Goal: Transaction & Acquisition: Purchase product/service

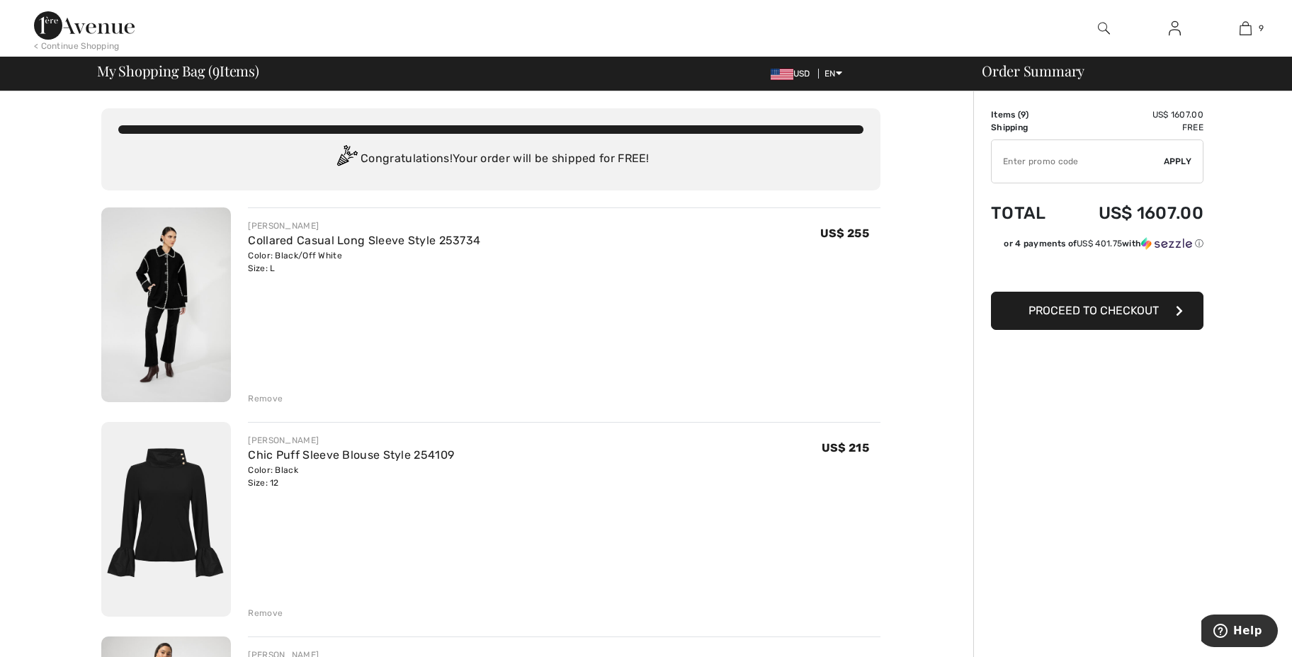
click at [256, 393] on div "Remove" at bounding box center [265, 398] width 35 height 13
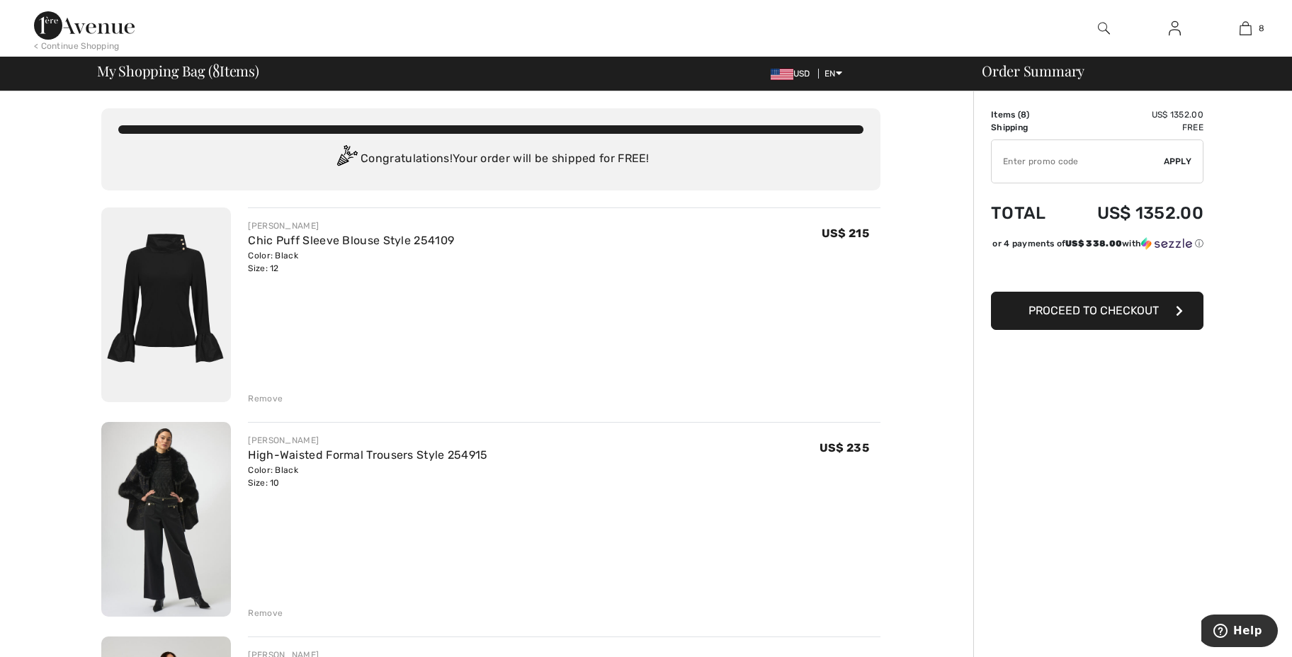
drag, startPoint x: 1291, startPoint y: 140, endPoint x: 1296, endPoint y: 189, distance: 49.1
click at [1291, 189] on html "We value your privacy We use cookies to enhance your browsing experience, serve…" at bounding box center [646, 328] width 1292 height 657
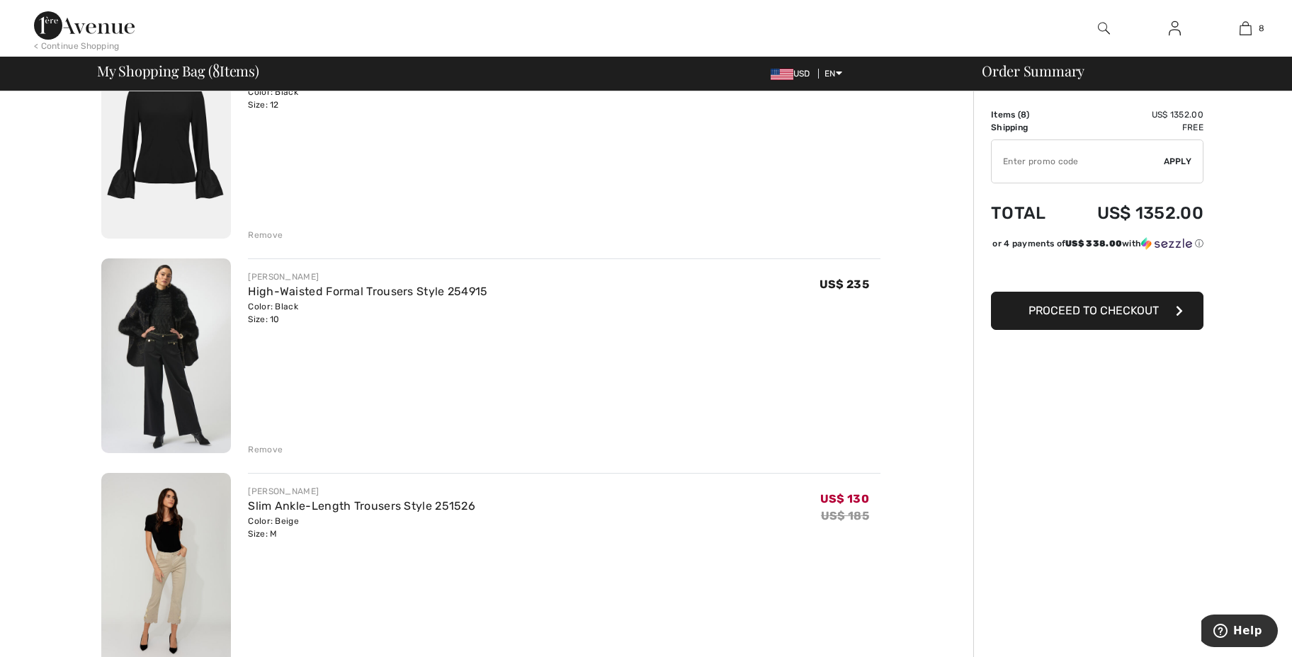
scroll to position [169, 0]
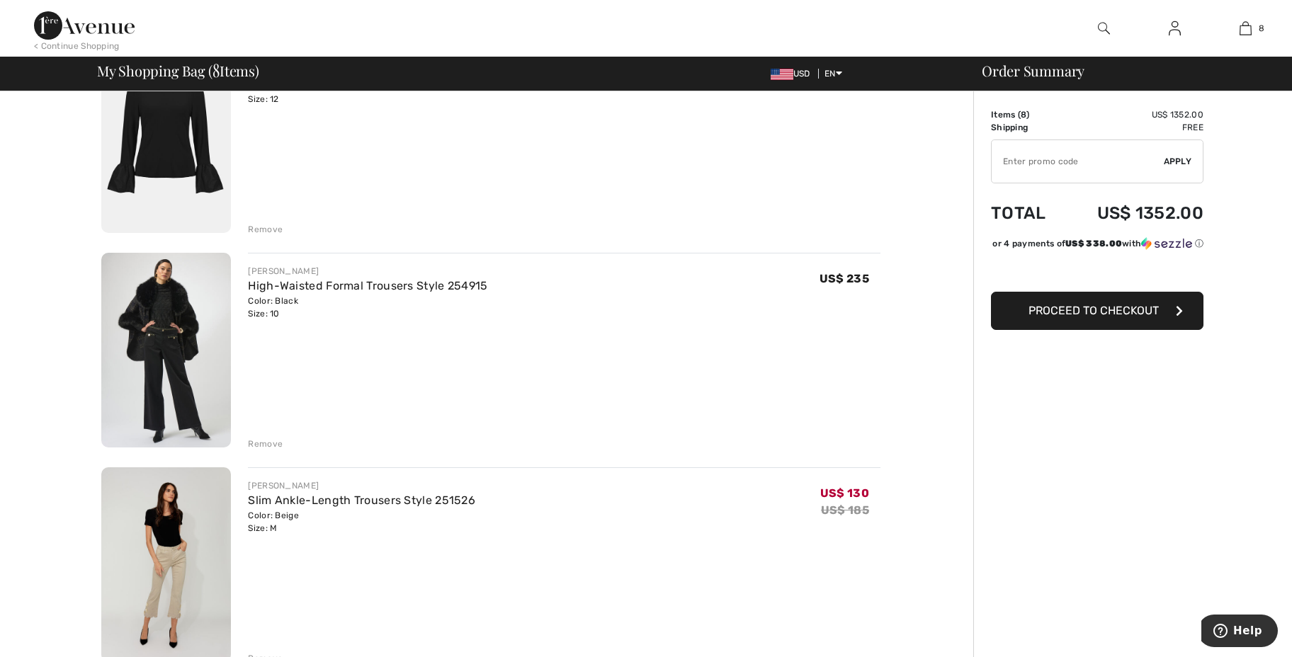
click at [137, 313] on img at bounding box center [166, 350] width 130 height 195
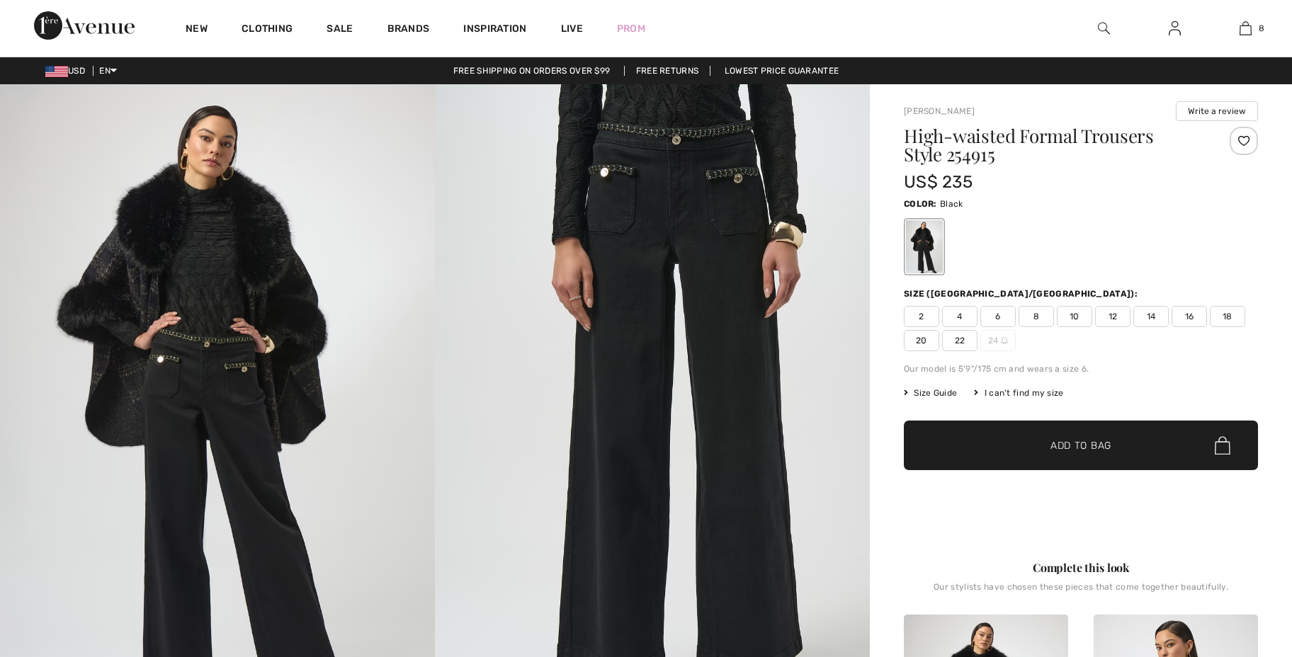
checkbox input "true"
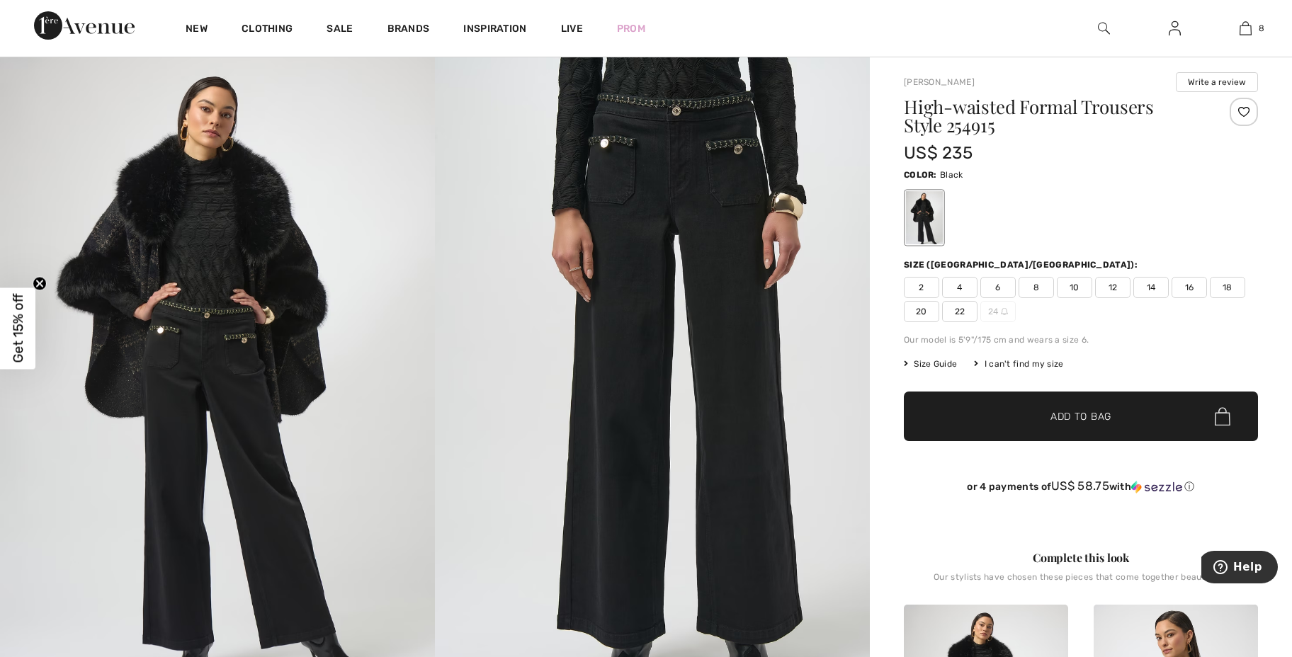
scroll to position [25, 0]
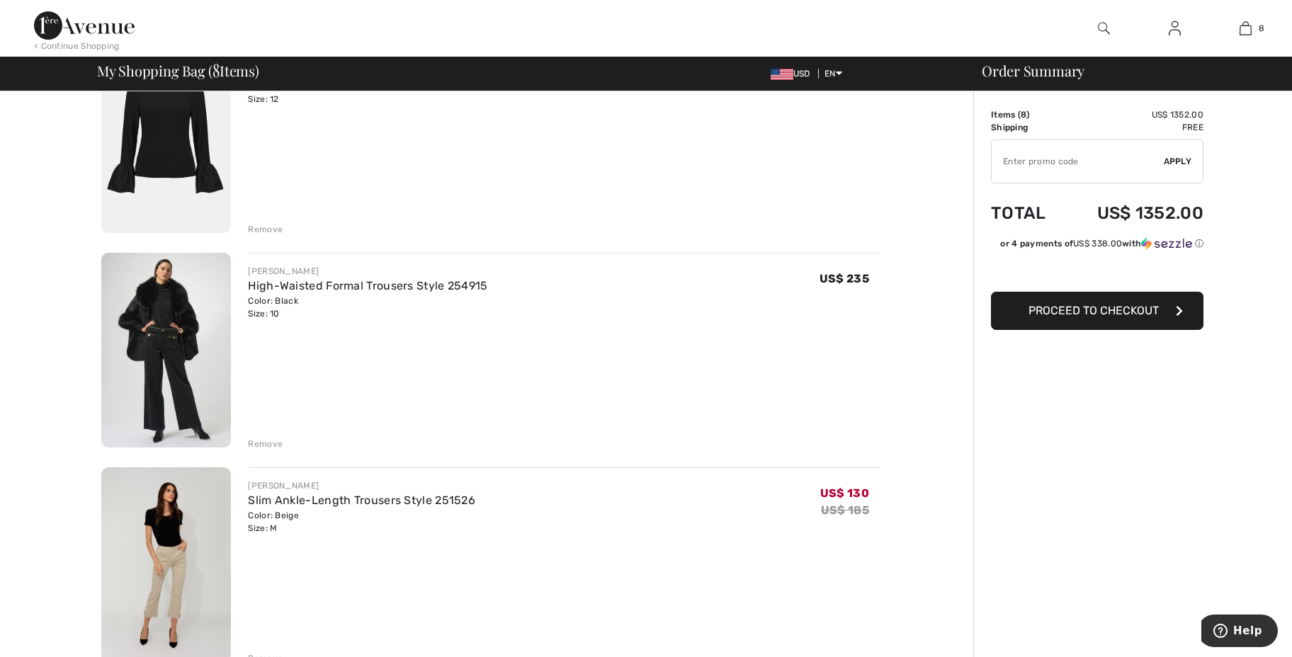
click at [267, 442] on div "Remove" at bounding box center [265, 444] width 35 height 13
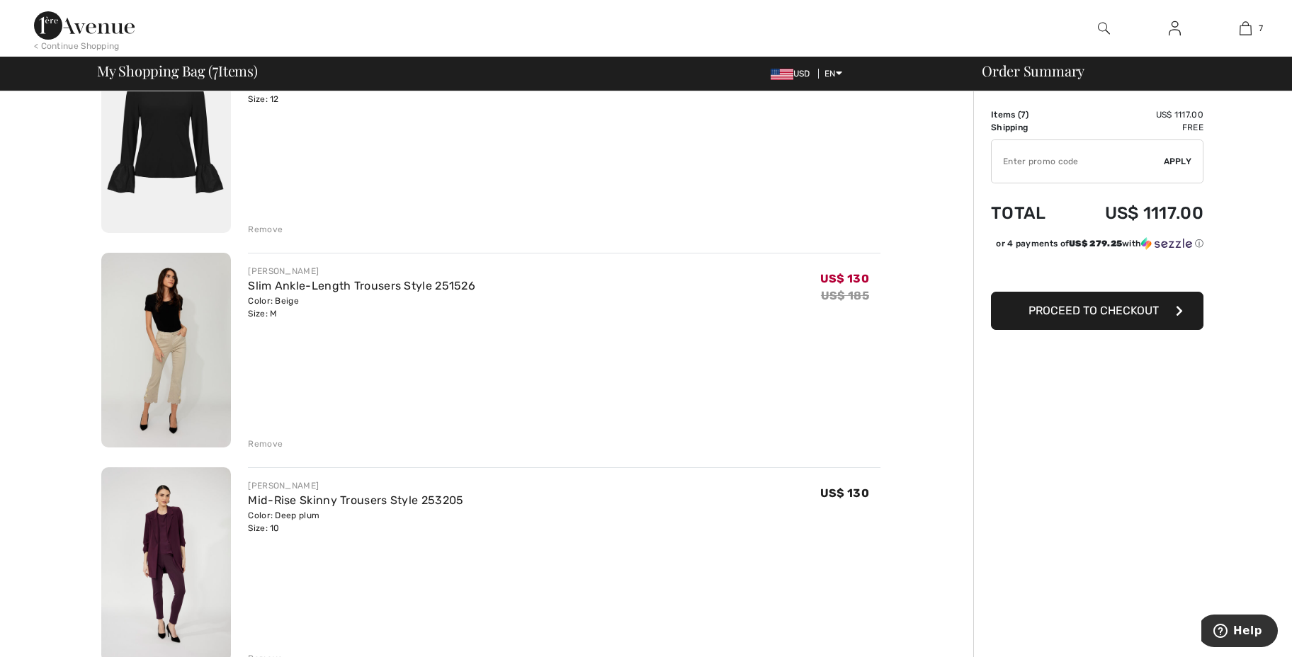
click at [175, 378] on img at bounding box center [166, 350] width 130 height 195
click at [265, 441] on div "Remove" at bounding box center [265, 444] width 35 height 13
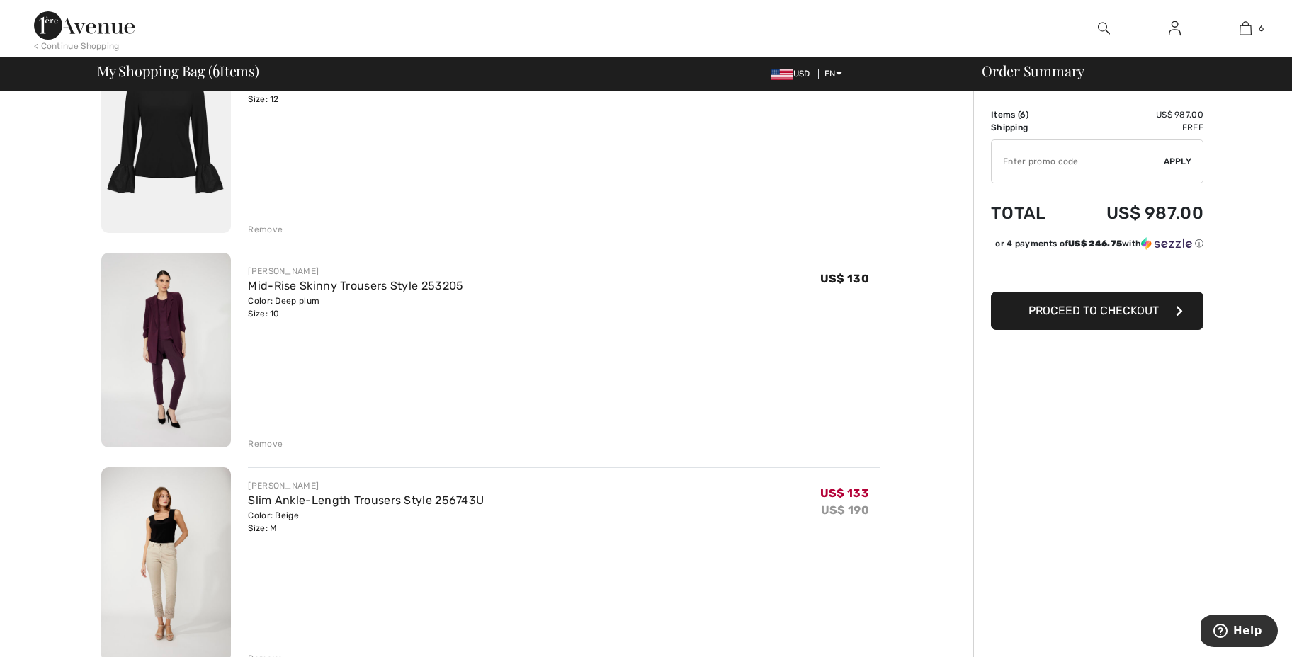
click at [172, 365] on img at bounding box center [166, 350] width 130 height 195
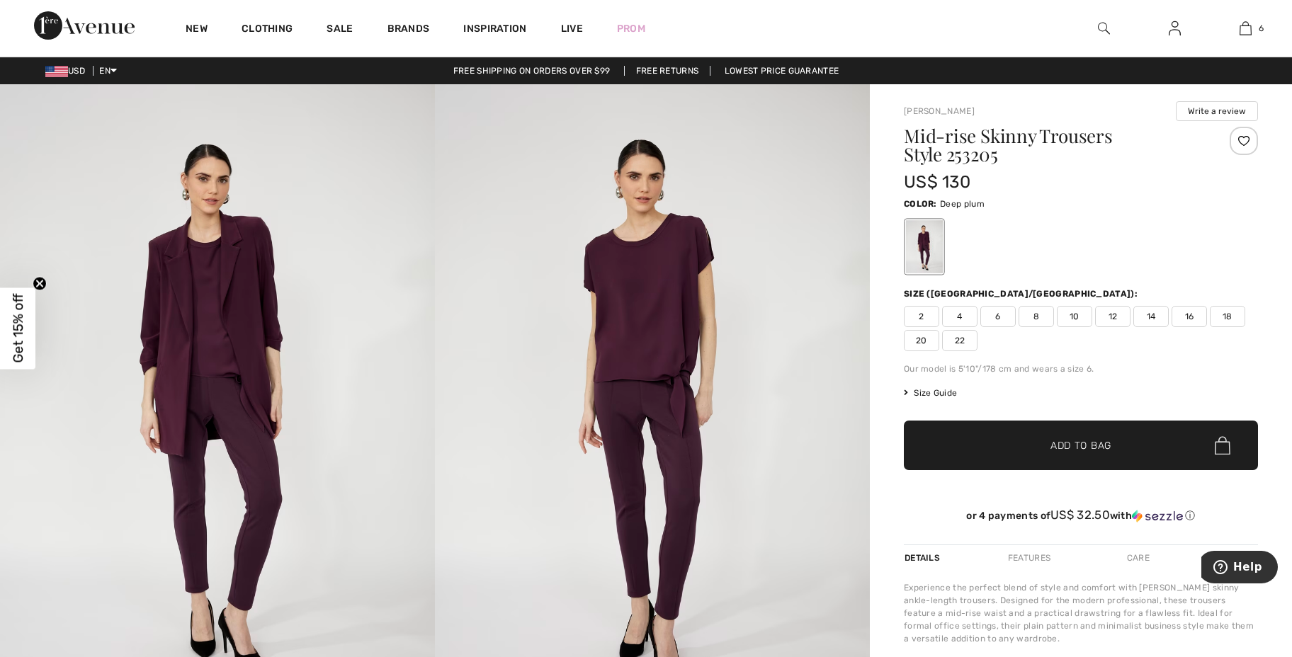
click at [696, 469] on img at bounding box center [652, 410] width 435 height 652
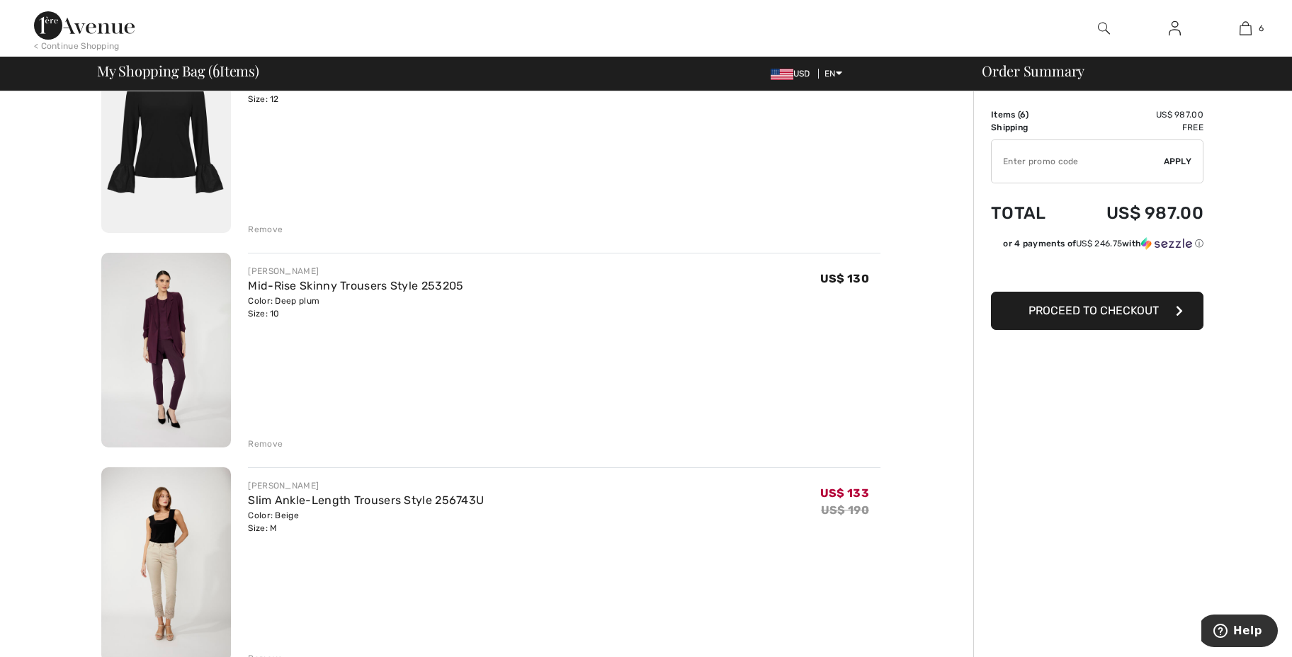
click at [266, 439] on div "Remove" at bounding box center [265, 444] width 35 height 13
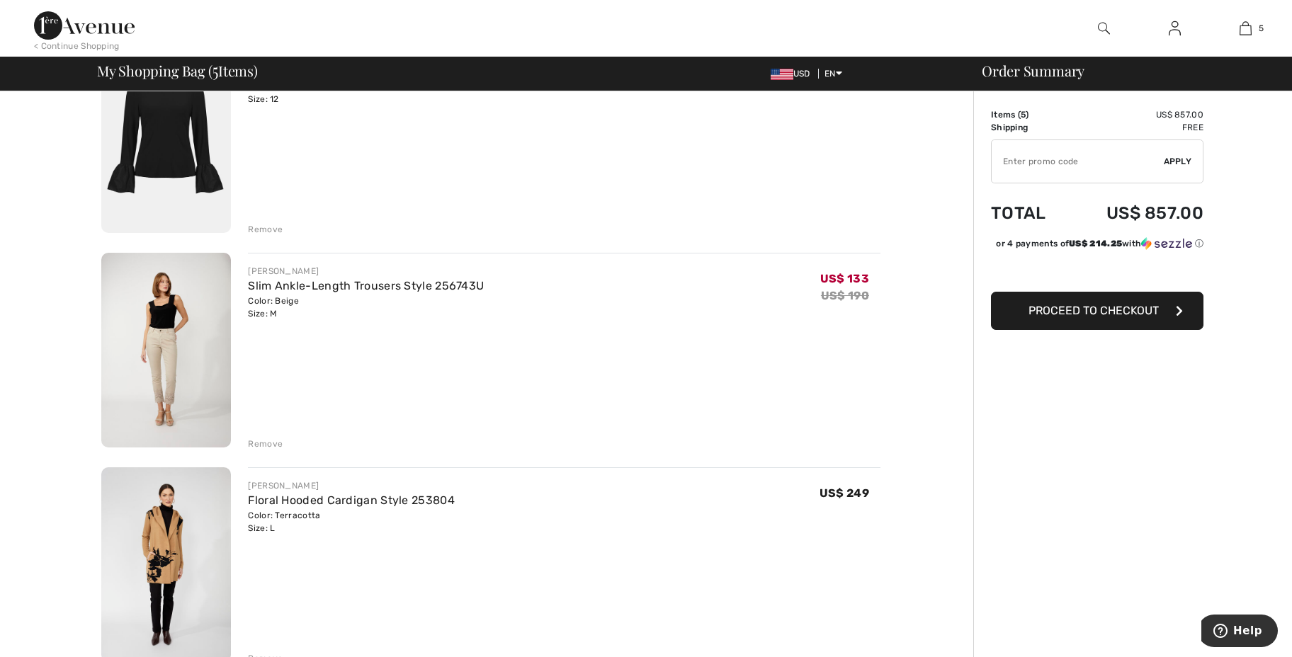
click at [171, 344] on img at bounding box center [166, 350] width 130 height 195
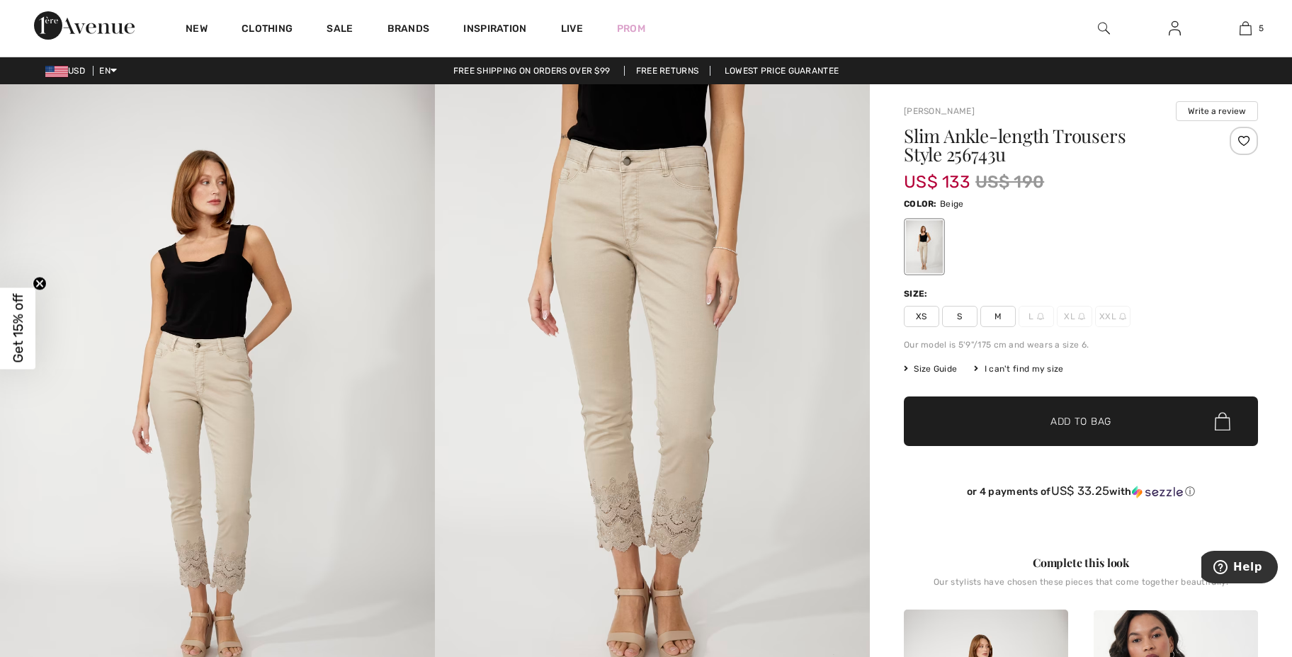
click at [621, 509] on img at bounding box center [652, 410] width 435 height 652
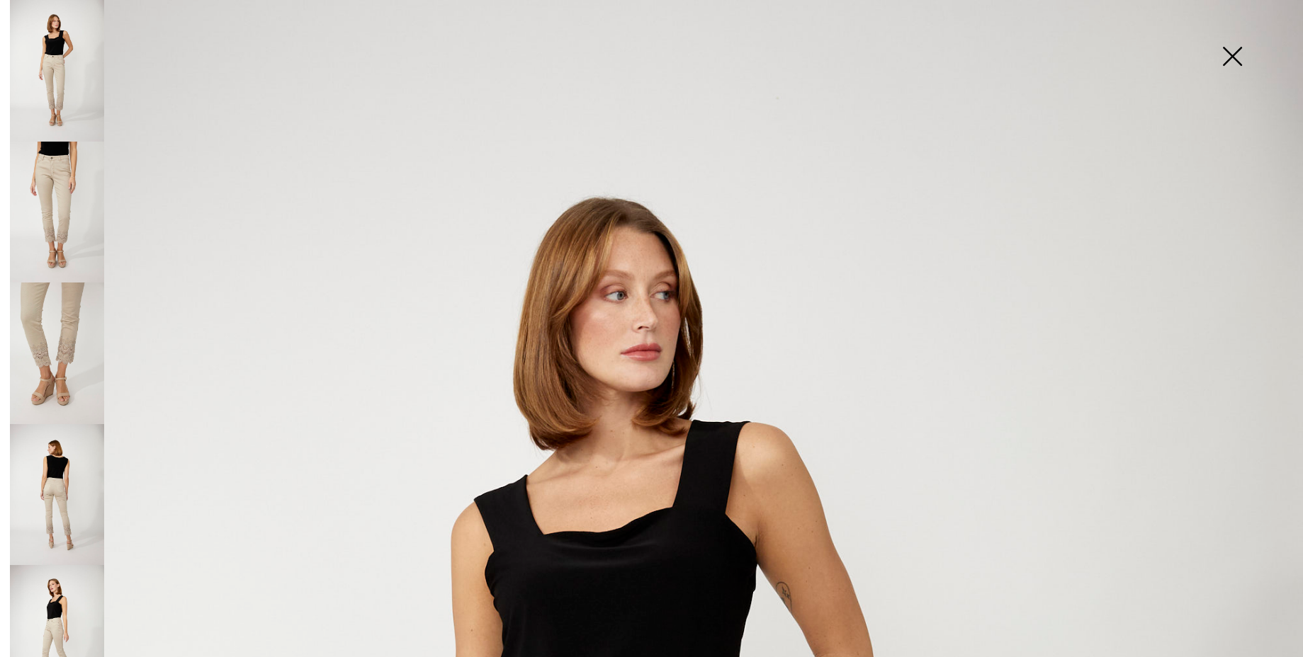
click at [64, 347] on img at bounding box center [57, 354] width 94 height 142
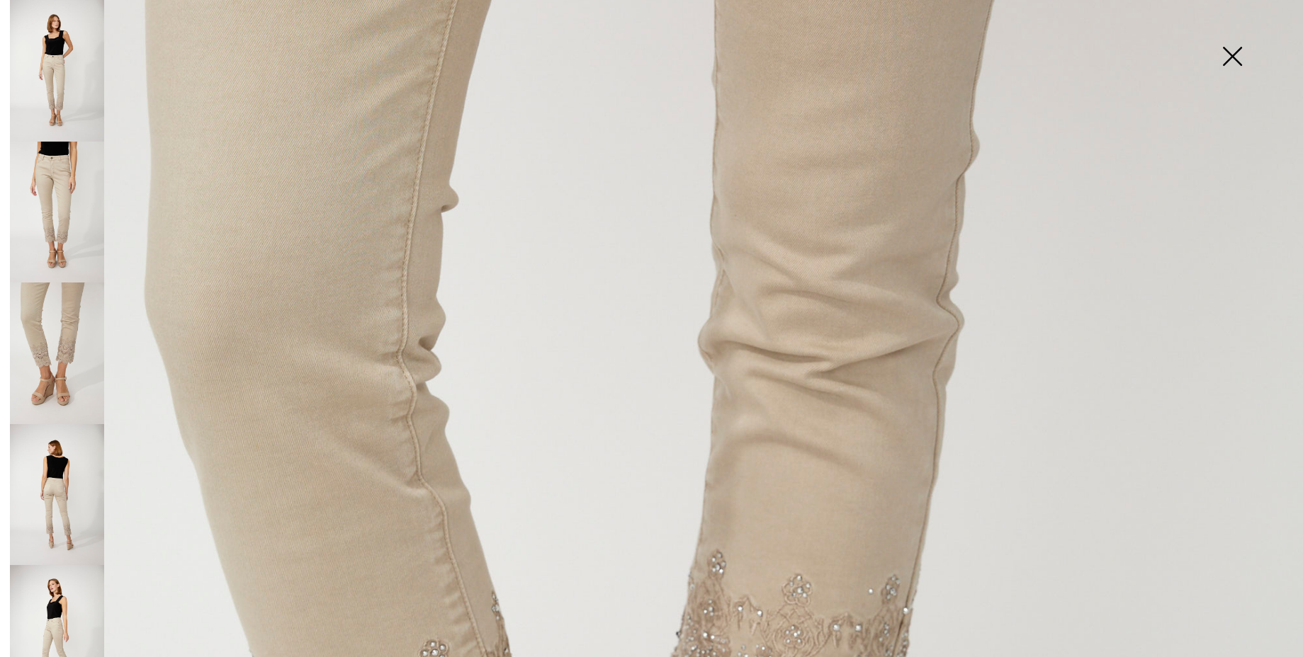
scroll to position [96, 0]
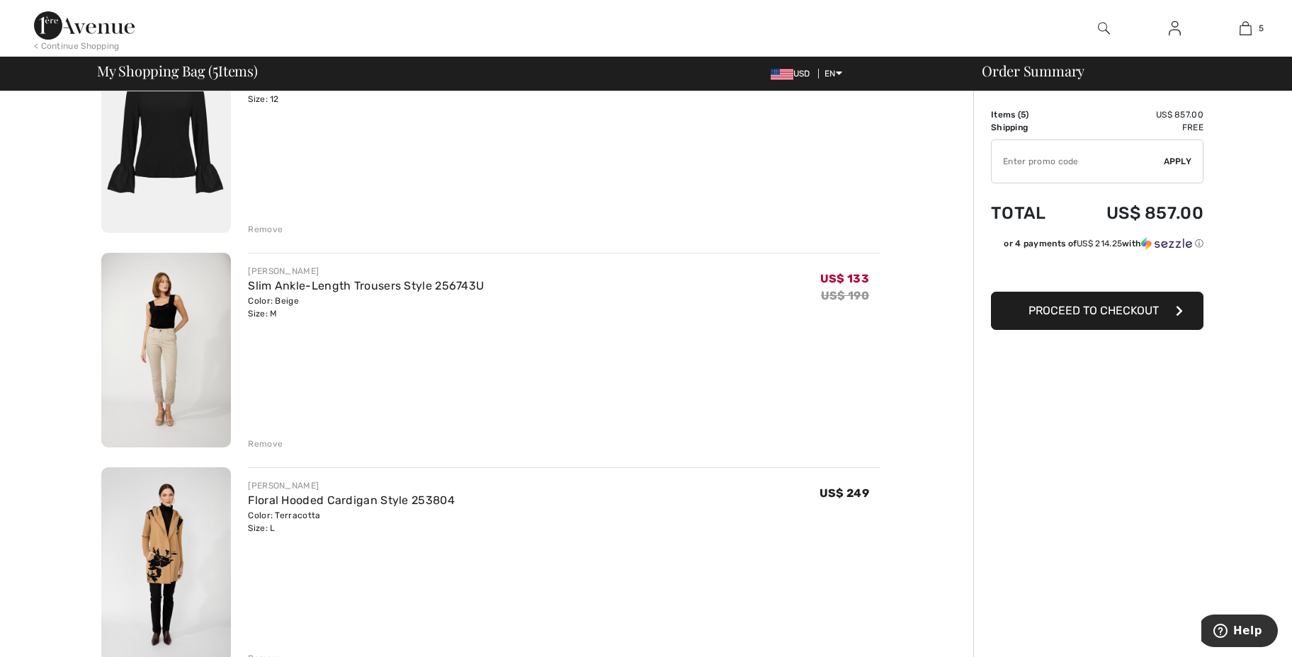
click at [264, 438] on div "Remove" at bounding box center [265, 444] width 35 height 13
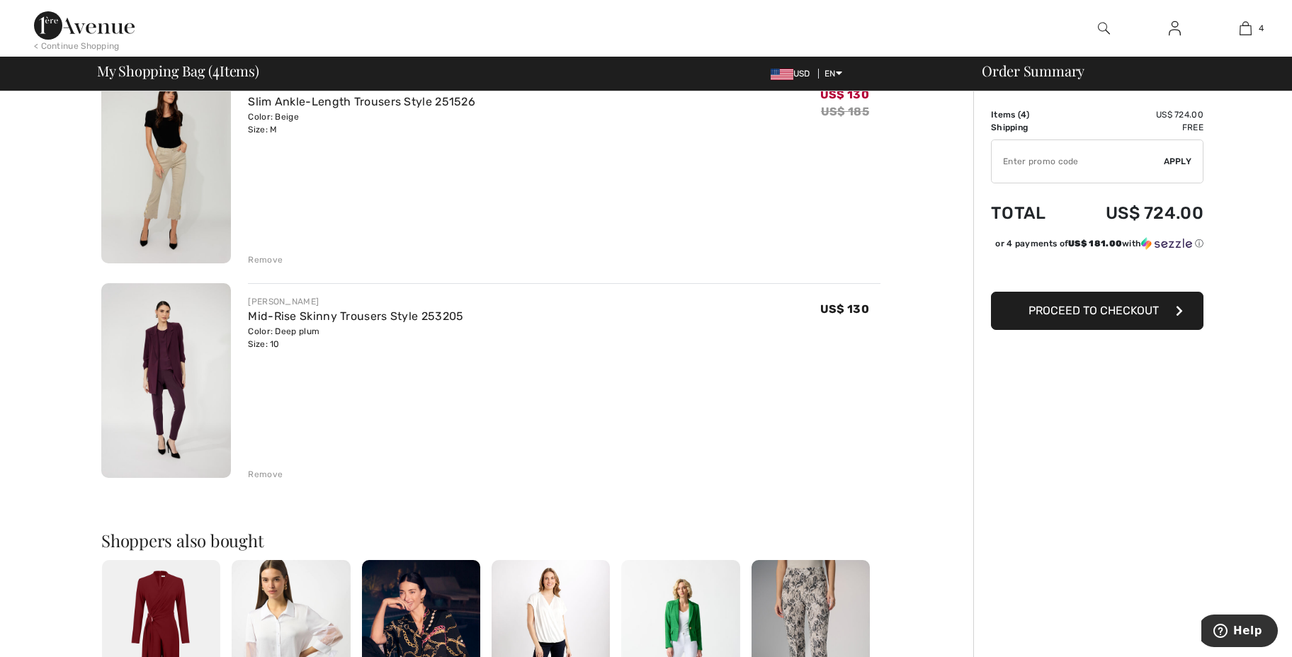
scroll to position [574, 0]
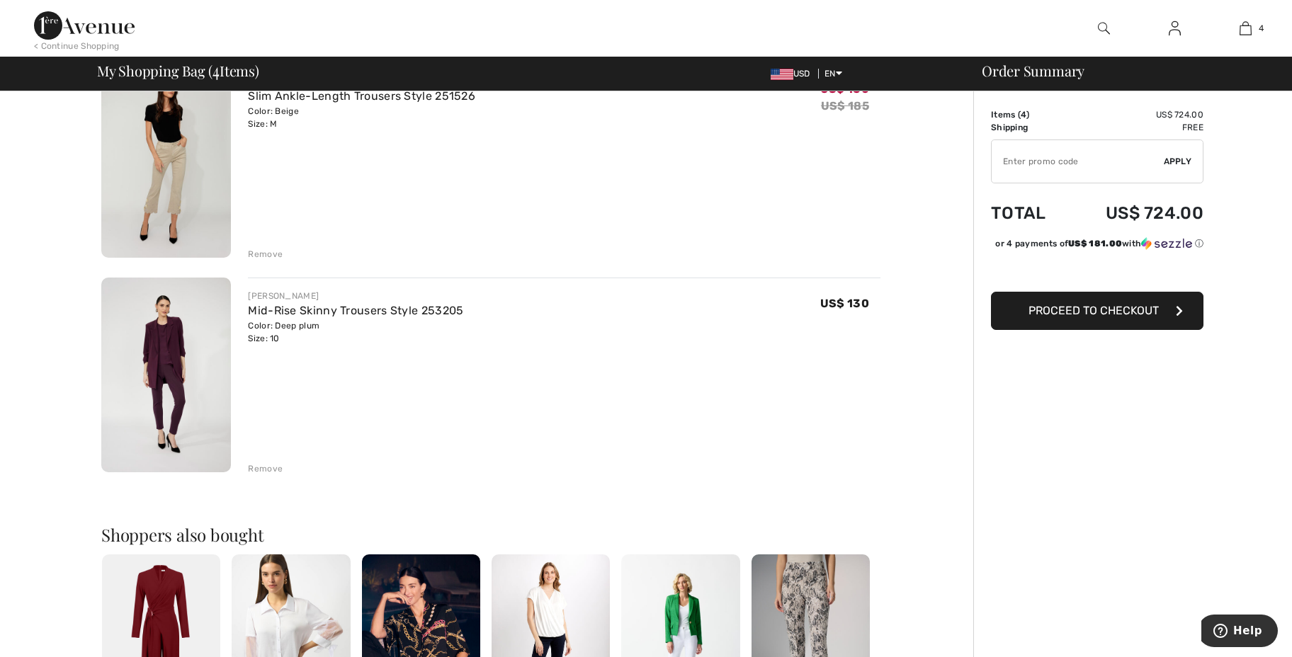
click at [262, 470] on div "Remove" at bounding box center [265, 469] width 35 height 13
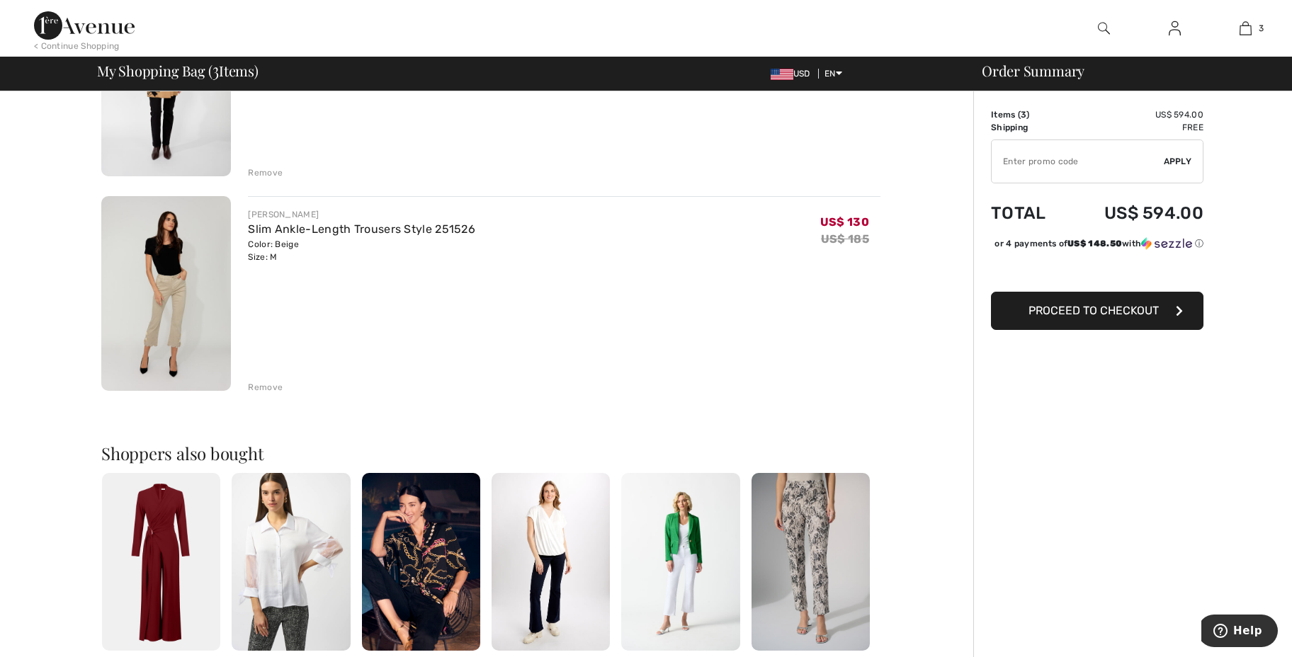
scroll to position [414, 0]
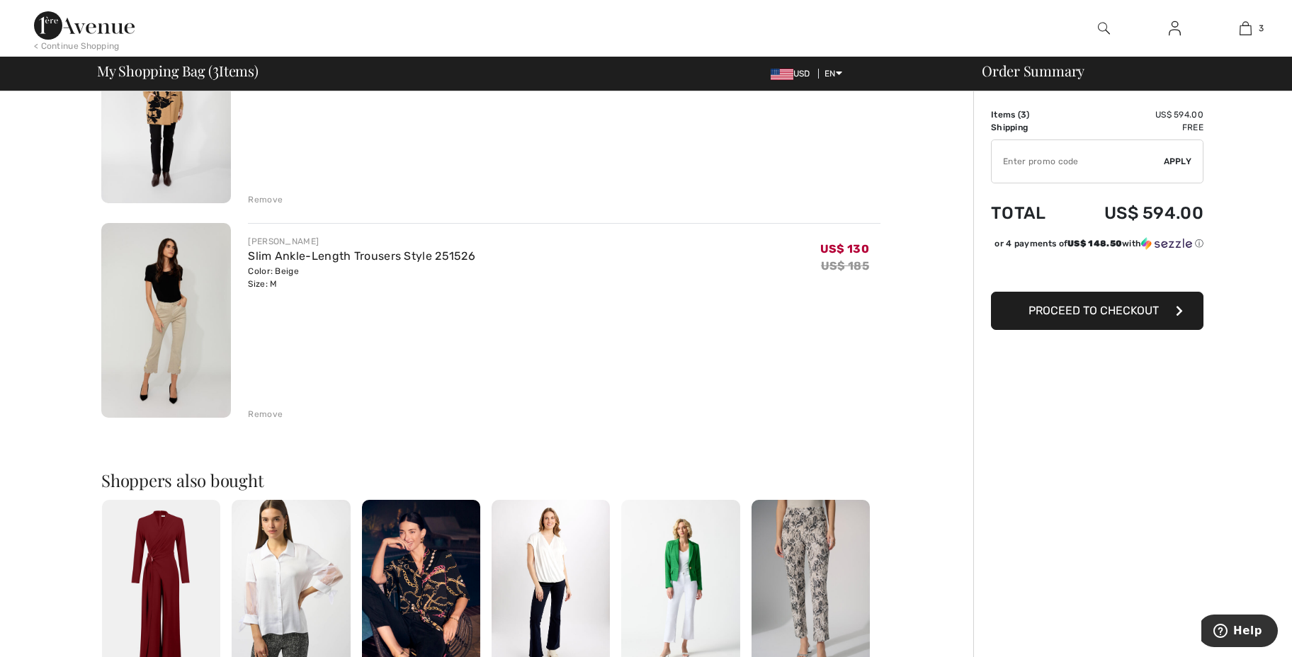
click at [177, 352] on img at bounding box center [166, 320] width 130 height 195
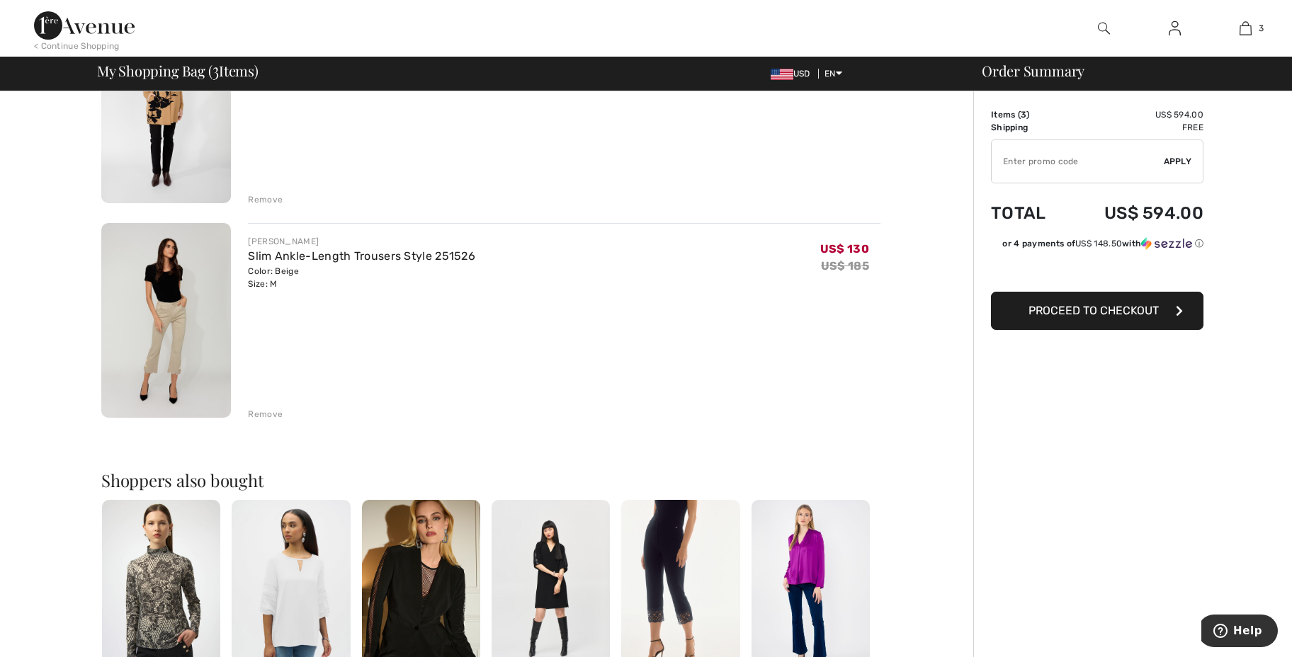
click at [254, 413] on div "Remove" at bounding box center [265, 414] width 35 height 13
